Goal: Task Accomplishment & Management: Manage account settings

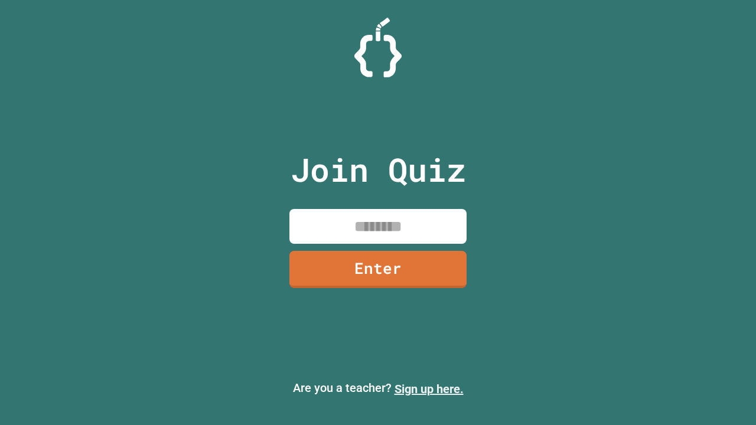
click at [429, 389] on link "Sign up here." at bounding box center [428, 389] width 69 height 14
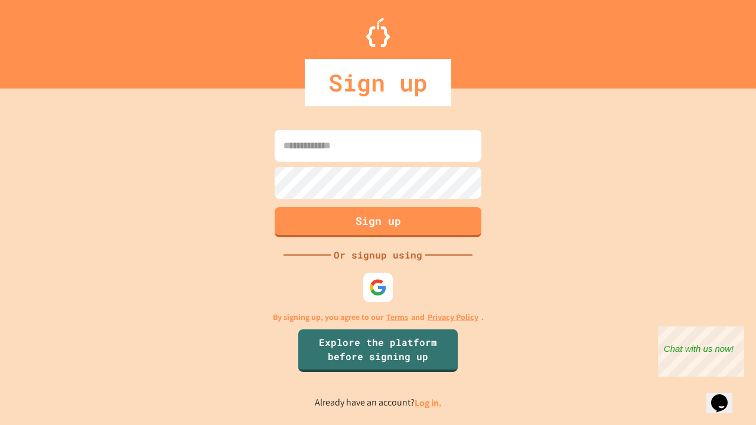
click at [429, 403] on link "Log in." at bounding box center [428, 403] width 27 height 12
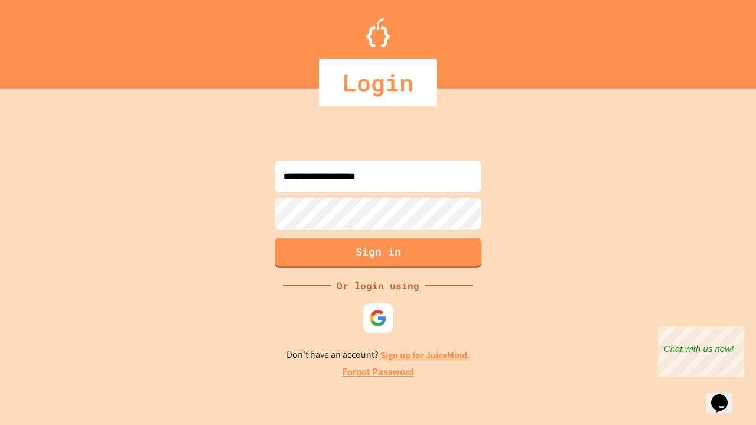
type input "**********"
